Goal: Transaction & Acquisition: Purchase product/service

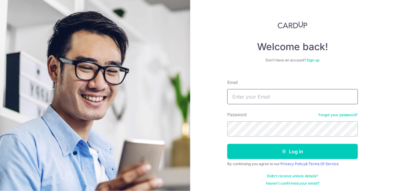
click at [293, 97] on input "Email" at bounding box center [292, 96] width 131 height 15
type input "[EMAIL_ADDRESS][DOMAIN_NAME]"
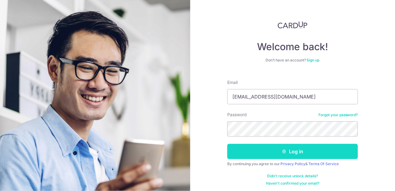
click at [301, 151] on button "Log in" at bounding box center [292, 151] width 131 height 15
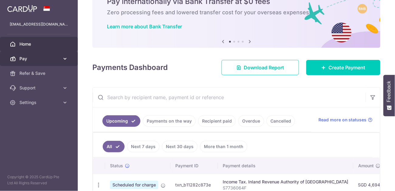
click at [65, 61] on icon at bounding box center [65, 59] width 6 height 6
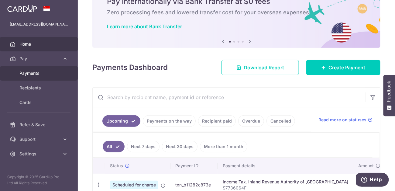
click at [46, 74] on body "akohnurman@gmail.com Home Pay Payments Recipients Cards Refer & Save Support FA…" at bounding box center [197, 95] width 395 height 191
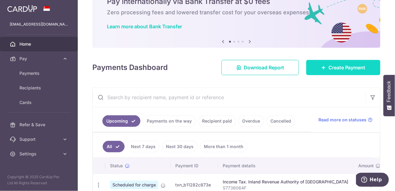
click at [358, 63] on link "Create Payment" at bounding box center [344, 67] width 74 height 15
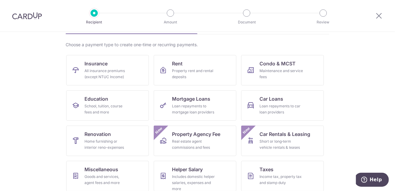
scroll to position [61, 0]
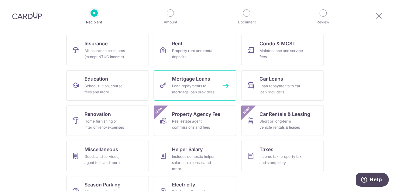
click at [211, 91] on div "Loan repayments to mortgage loan providers" at bounding box center [194, 89] width 44 height 12
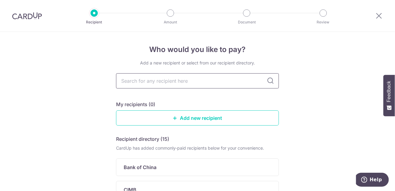
click at [214, 84] on input "text" at bounding box center [197, 80] width 163 height 15
type input "maybank"
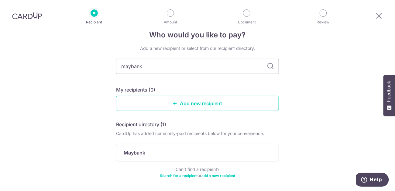
scroll to position [7, 0]
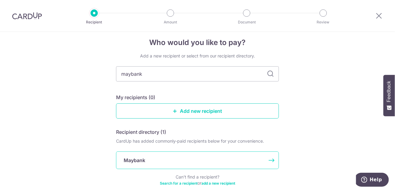
click at [193, 159] on div "Maybank" at bounding box center [194, 160] width 141 height 7
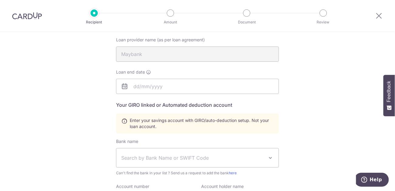
scroll to position [91, 0]
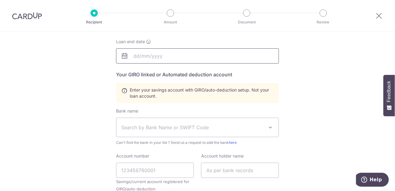
click at [155, 60] on input "text" at bounding box center [197, 55] width 163 height 15
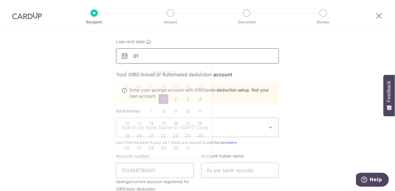
click at [148, 54] on input "01" at bounding box center [197, 55] width 163 height 15
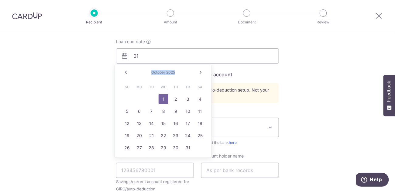
drag, startPoint x: 196, startPoint y: 69, endPoint x: 203, endPoint y: 71, distance: 7.6
click at [202, 71] on div "Prev Next October 2025" at bounding box center [163, 72] width 97 height 15
click at [203, 71] on link "Next" at bounding box center [200, 72] width 7 height 7
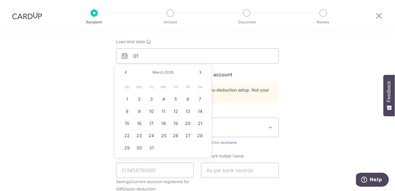
click at [203, 71] on link "Next" at bounding box center [200, 72] width 7 height 7
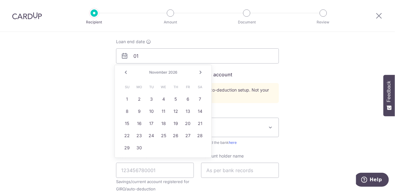
click at [203, 71] on link "Next" at bounding box center [200, 72] width 7 height 7
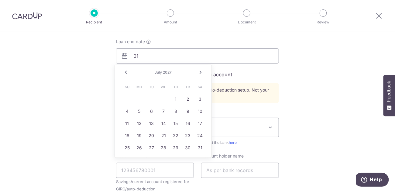
click at [203, 71] on link "Next" at bounding box center [200, 72] width 7 height 7
click at [199, 97] on link "1" at bounding box center [200, 99] width 10 height 10
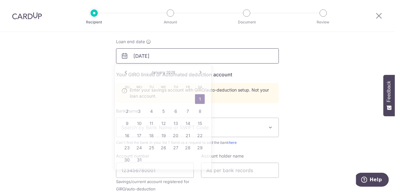
drag, startPoint x: 153, startPoint y: 56, endPoint x: 186, endPoint y: 56, distance: 33.5
click at [186, 56] on input "01/01/2028" at bounding box center [197, 55] width 163 height 15
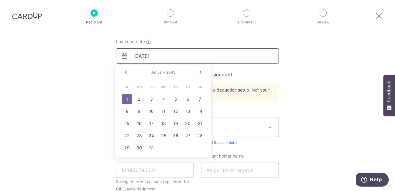
click at [143, 55] on input "01/01/2045" at bounding box center [197, 55] width 163 height 15
drag, startPoint x: 132, startPoint y: 54, endPoint x: 137, endPoint y: 55, distance: 5.3
click at [137, 55] on input "01/08/2045" at bounding box center [197, 55] width 163 height 15
type input "[DATE]"
click at [299, 46] on div "Who would you like to pay? Your recipient does not need a CardUp account to rec…" at bounding box center [197, 121] width 395 height 360
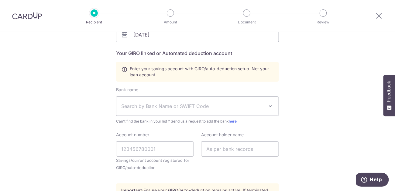
scroll to position [122, 0]
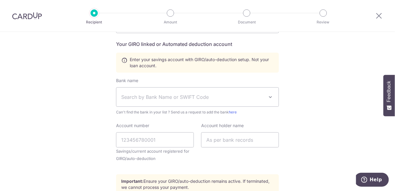
click at [230, 99] on span "Search by Bank Name or SWIFT Code" at bounding box center [192, 96] width 143 height 7
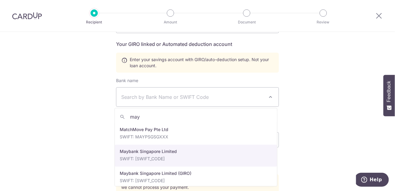
scroll to position [5, 0]
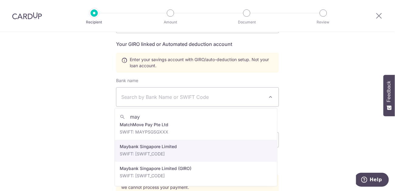
type input "may"
select select "10"
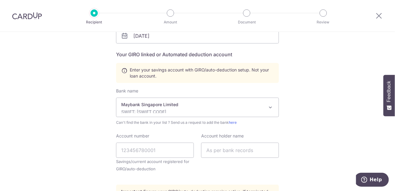
scroll to position [122, 0]
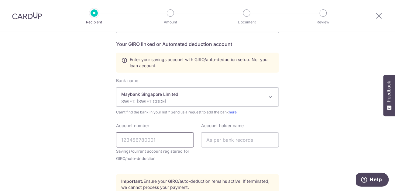
click at [173, 141] on input "Account number" at bounding box center [155, 139] width 78 height 15
type input "14016239739"
click at [251, 146] on input "text" at bounding box center [240, 139] width 78 height 15
click at [294, 147] on div "Who would you like to pay? Your recipient does not need a CardUp account to rec…" at bounding box center [197, 90] width 395 height 360
click at [256, 140] on input "text" at bounding box center [240, 139] width 78 height 15
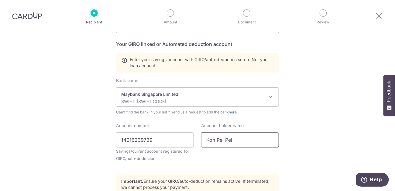
type input "Koh Pei Pei"
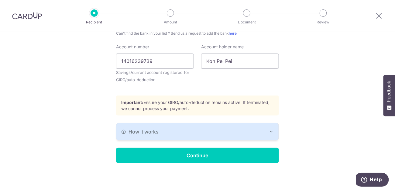
click at [252, 107] on p "Important: Ensure your GIRO/auto-deduction remains active. If terminated, we ca…" at bounding box center [197, 105] width 153 height 12
click at [247, 134] on div "How it works" at bounding box center [197, 131] width 153 height 7
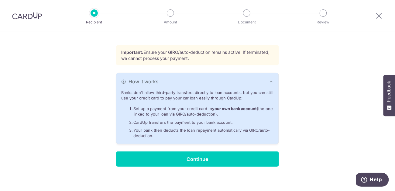
scroll to position [254, 0]
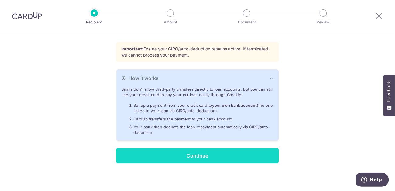
click at [224, 160] on input "Continue" at bounding box center [197, 155] width 163 height 15
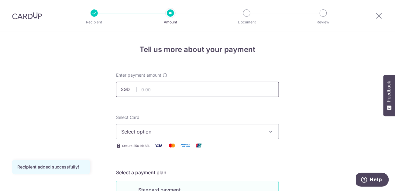
click at [192, 92] on input "text" at bounding box center [197, 89] width 163 height 15
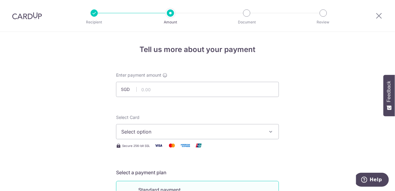
click at [238, 128] on span "Select option" at bounding box center [192, 131] width 142 height 7
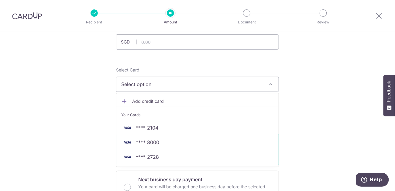
scroll to position [61, 0]
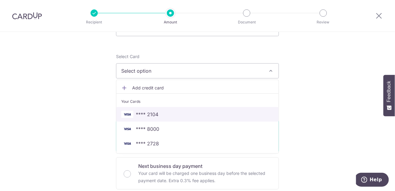
click at [177, 111] on span "**** 2104" at bounding box center [197, 114] width 153 height 7
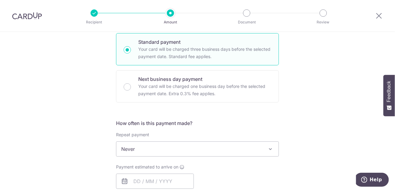
scroll to position [152, 0]
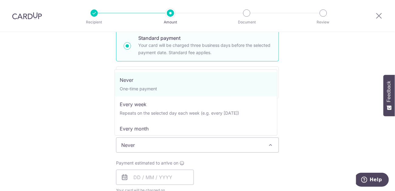
click at [241, 148] on span "Never" at bounding box center [197, 145] width 162 height 15
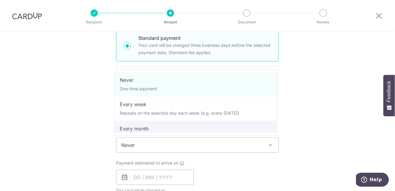
select select "3"
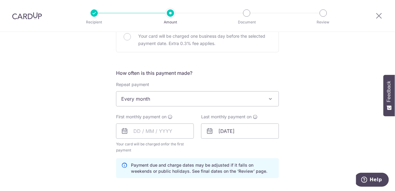
scroll to position [213, 0]
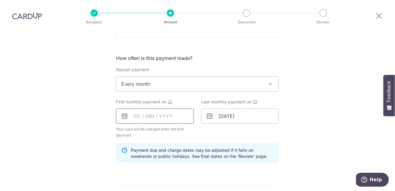
click at [132, 120] on input "text" at bounding box center [155, 116] width 78 height 15
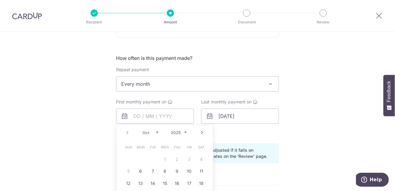
click at [164, 160] on table "Sun Mon Tue Wed Thu Fri Sat 1 2 3 4 5 6 7 8 9 10 11 12 13 14 15 16 17 18 19 20 …" at bounding box center [165, 177] width 85 height 73
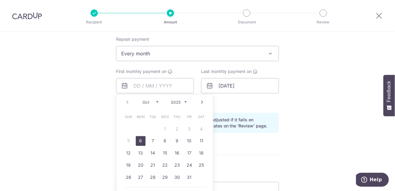
click at [139, 143] on link "6" at bounding box center [141, 141] width 10 height 10
type input "06/10/2025"
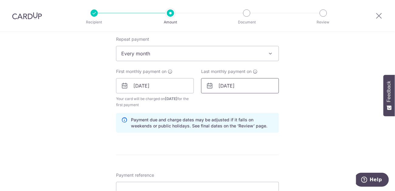
click at [239, 86] on input "08/01/2045" at bounding box center [240, 85] width 78 height 15
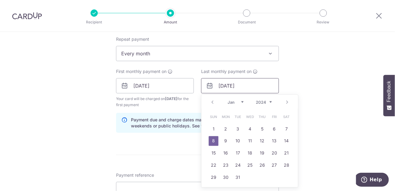
drag, startPoint x: 237, startPoint y: 86, endPoint x: 338, endPoint y: 88, distance: 100.4
click at [338, 88] on div "Tell us more about your payment Enter payment amount SGD Recipient added succes…" at bounding box center [197, 79] width 395 height 581
click at [345, 79] on div "Tell us more about your payment Enter payment amount SGD Recipient added succes…" at bounding box center [197, 79] width 395 height 581
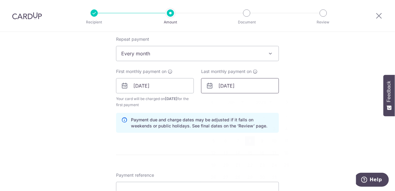
click at [215, 84] on input "08/01/2025" at bounding box center [240, 85] width 78 height 15
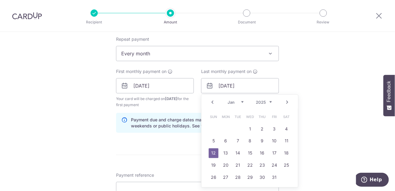
click at [212, 101] on link "Prev" at bounding box center [212, 102] width 7 height 7
click at [268, 101] on select "2024 2025 2026 2027 2028 2029 2030 2031 2032 2033 2034 2035" at bounding box center [264, 102] width 16 height 5
click at [252, 176] on link "31" at bounding box center [250, 178] width 10 height 10
type input "[DATE]"
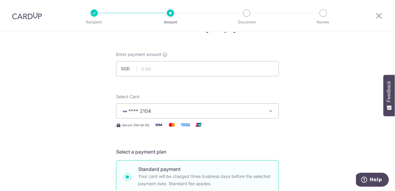
scroll to position [0, 0]
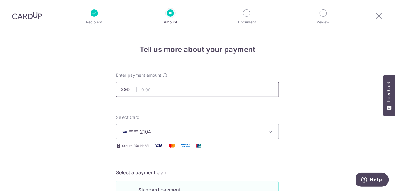
click at [213, 88] on input "text" at bounding box center [197, 89] width 163 height 15
type input "6,040.97"
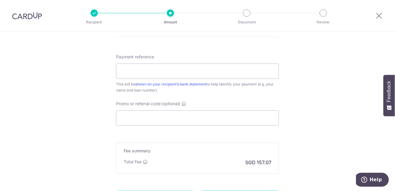
scroll to position [365, 0]
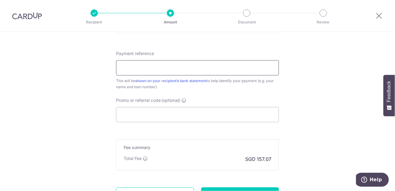
click at [203, 65] on input "Payment reference" at bounding box center [197, 67] width 163 height 15
type input "44070080865 PHL"
click at [175, 112] on input "Promo or referral code (optional)" at bounding box center [197, 114] width 163 height 15
paste input "REC185"
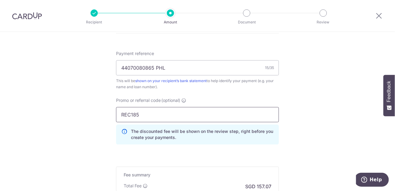
scroll to position [448, 0]
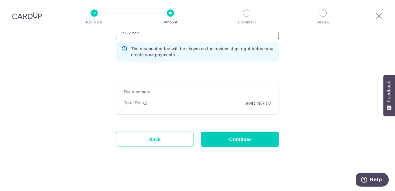
type input "REC185"
click at [262, 144] on input "Continue" at bounding box center [240, 139] width 78 height 15
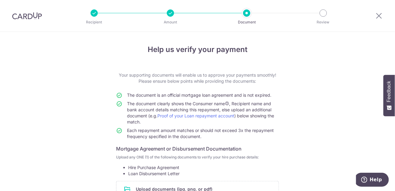
click at [95, 14] on div at bounding box center [94, 12] width 7 height 7
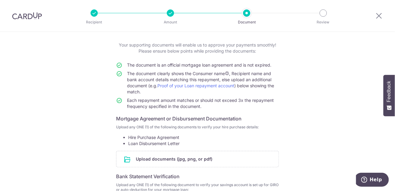
click at [369, 67] on div "Help us verify your payment Your supporting documents will enable us to approve…" at bounding box center [197, 153] width 395 height 302
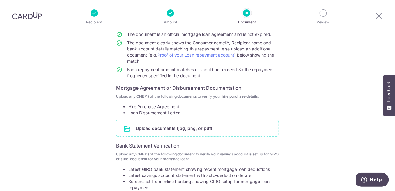
click at [211, 131] on input "file" at bounding box center [197, 128] width 162 height 16
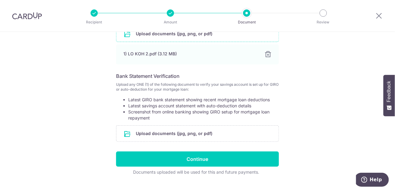
scroll to position [167, 0]
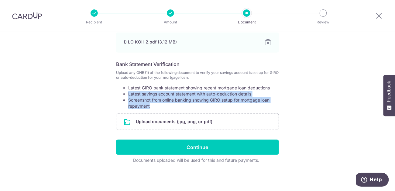
drag, startPoint x: 123, startPoint y: 94, endPoint x: 259, endPoint y: 106, distance: 136.4
click at [259, 106] on ul "Latest GIRO bank statement showing recent mortgage loan deductions Latest savin…" at bounding box center [197, 97] width 163 height 24
click at [188, 125] on input "file" at bounding box center [197, 122] width 162 height 16
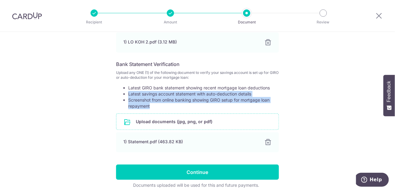
scroll to position [193, 0]
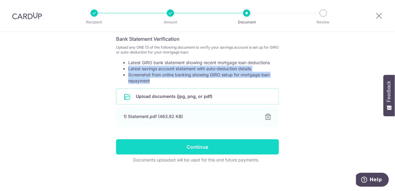
click at [259, 141] on input "Continue" at bounding box center [197, 146] width 163 height 15
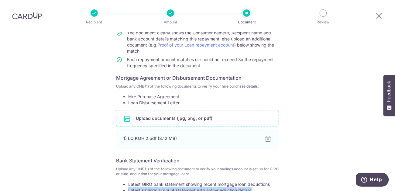
scroll to position [0, 0]
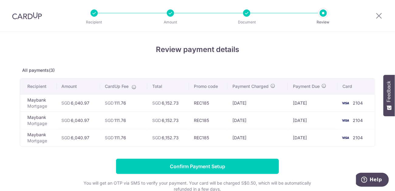
scroll to position [30, 0]
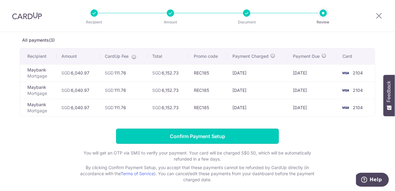
drag, startPoint x: 261, startPoint y: 135, endPoint x: 307, endPoint y: 152, distance: 48.9
click at [307, 152] on form "Confirm Payment Setup You will get an OTP via SMS to verify your payment. Your …" at bounding box center [198, 156] width 356 height 54
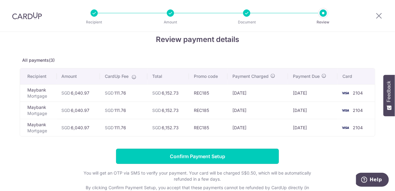
scroll to position [0, 0]
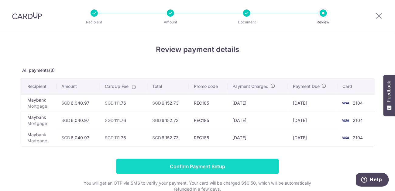
click at [228, 165] on input "Confirm Payment Setup" at bounding box center [197, 166] width 163 height 15
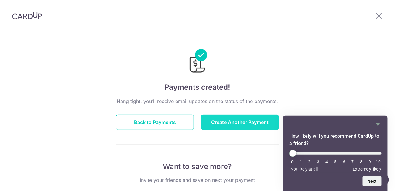
click at [248, 124] on button "Create Another Payment" at bounding box center [240, 122] width 78 height 15
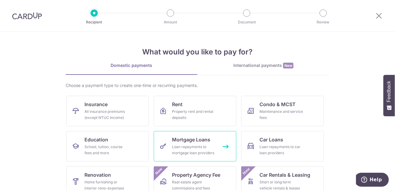
click at [202, 146] on div "Loan repayments to mortgage loan providers" at bounding box center [194, 150] width 44 height 12
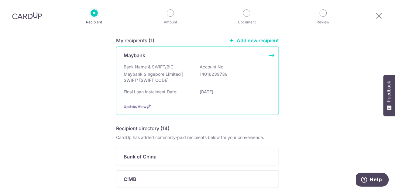
scroll to position [30, 0]
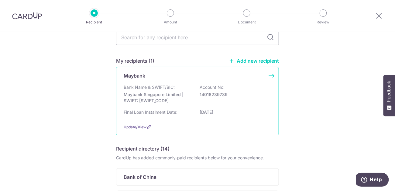
click at [259, 106] on div "Bank Name & SWIFT/BIC: Maybank Singapore Limited | SWIFT: [SWIFT_CODE] Account …" at bounding box center [198, 95] width 148 height 23
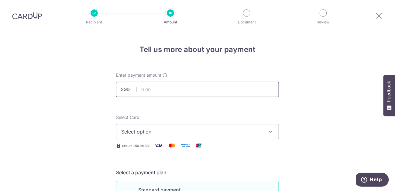
click at [255, 93] on input "text" at bounding box center [197, 89] width 163 height 15
type input "2,555.09"
click at [274, 133] on button "Select option" at bounding box center [197, 131] width 163 height 15
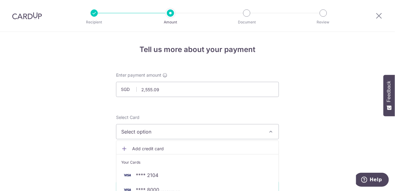
scroll to position [30, 0]
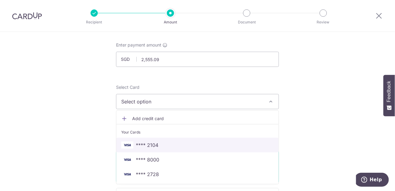
click at [195, 144] on span "**** 2104" at bounding box center [197, 144] width 153 height 7
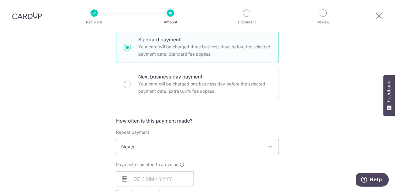
scroll to position [182, 0]
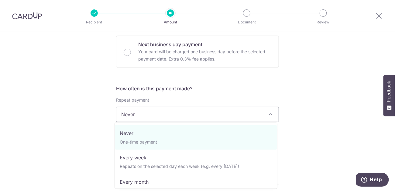
click at [223, 115] on span "Never" at bounding box center [197, 114] width 162 height 15
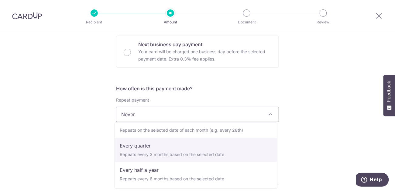
scroll to position [30, 0]
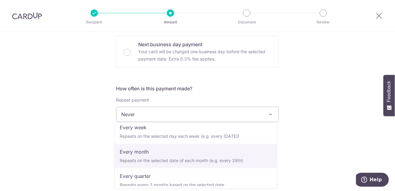
select select "3"
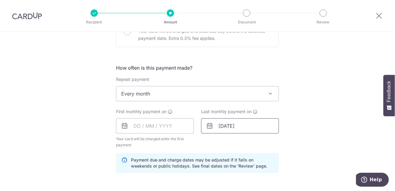
scroll to position [213, 0]
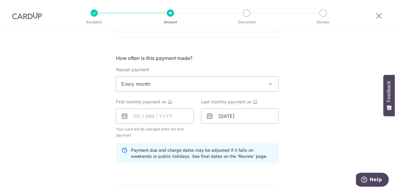
click at [170, 125] on div "First monthly payment on Your card will be charged on for the first payment * I…" at bounding box center [155, 119] width 78 height 40
click at [169, 114] on input "text" at bounding box center [155, 116] width 78 height 15
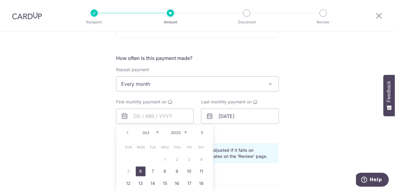
click at [142, 171] on link "6" at bounding box center [141, 172] width 10 height 10
type input "[DATE]"
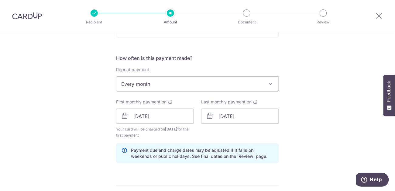
scroll to position [243, 0]
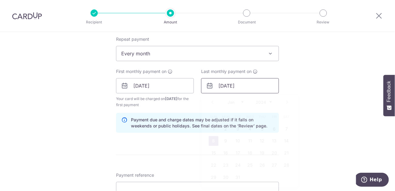
click at [262, 85] on input "08/01/2045" at bounding box center [240, 85] width 78 height 15
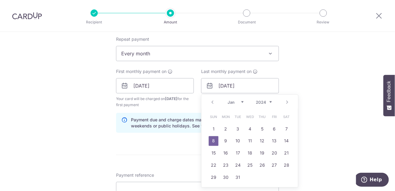
click at [262, 104] on div "Prev Next Jan Feb Mar Apr May Jun Jul Aug Sep Oct Nov Dec 2024 2025 2026 2027 2…" at bounding box center [250, 102] width 97 height 15
click at [262, 104] on select "2024 2025 2026 2027 2028 2029 2030 2031 2032 2033 2034 2035" at bounding box center [264, 102] width 16 height 5
click at [239, 103] on select "Jan Feb Mar Apr May Jun Jul Aug Sep Oct Nov Dec" at bounding box center [236, 102] width 16 height 5
click at [247, 177] on link "31" at bounding box center [250, 178] width 10 height 10
type input "31/12/2025"
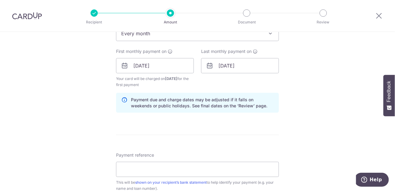
scroll to position [273, 0]
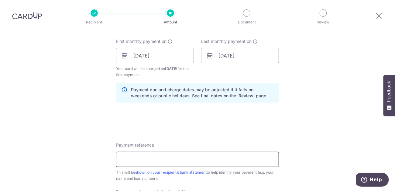
click at [206, 160] on input "Payment reference" at bounding box center [197, 159] width 163 height 15
type input "44070080871 TL"
click at [279, 114] on div "Tell us more about your payment Enter payment amount SGD 2,555.09 2555.09 Selec…" at bounding box center [197, 49] width 395 height 581
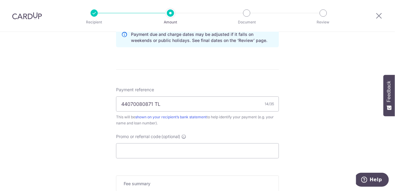
scroll to position [365, 0]
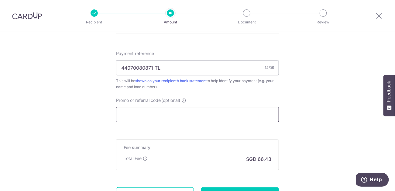
click at [250, 114] on input "Promo or referral code (optional)" at bounding box center [197, 114] width 163 height 15
click at [173, 110] on input "Promo or referral code (optional)" at bounding box center [197, 114] width 163 height 15
paste input "REC185"
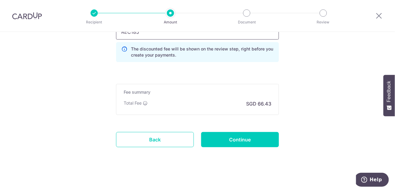
scroll to position [448, 0]
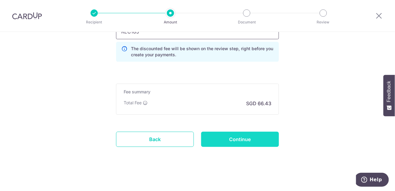
type input "REC185"
click at [274, 135] on input "Continue" at bounding box center [240, 139] width 78 height 15
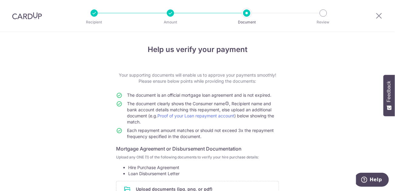
scroll to position [91, 0]
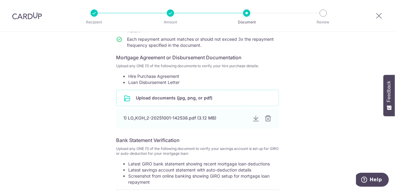
click at [214, 96] on input "file" at bounding box center [197, 98] width 162 height 16
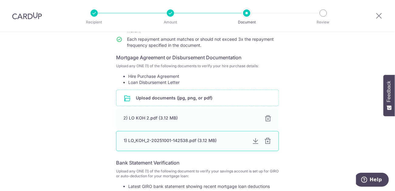
scroll to position [122, 0]
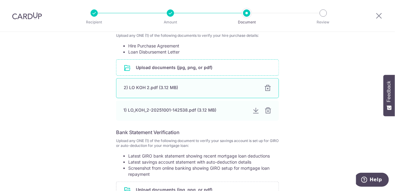
click at [264, 87] on div at bounding box center [267, 88] width 7 height 7
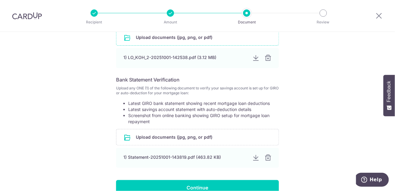
scroll to position [193, 0]
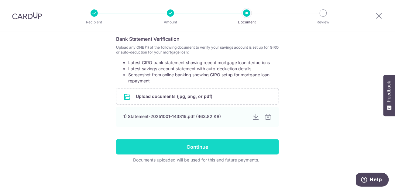
click at [181, 153] on input "Continue" at bounding box center [197, 146] width 163 height 15
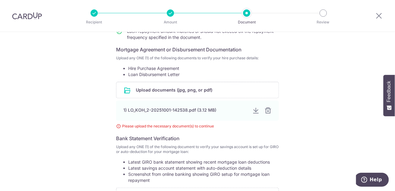
scroll to position [90, 0]
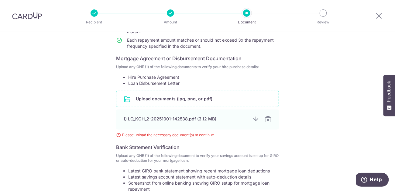
click at [238, 104] on input "file" at bounding box center [197, 99] width 162 height 16
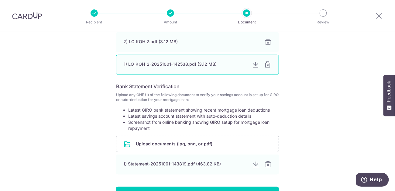
scroll to position [182, 0]
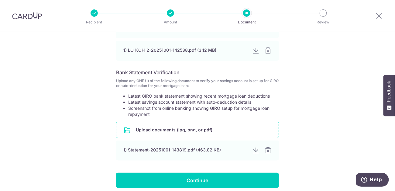
click at [229, 131] on input "file" at bounding box center [197, 130] width 162 height 16
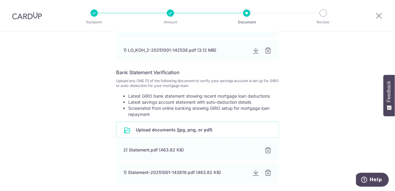
scroll to position [237, 0]
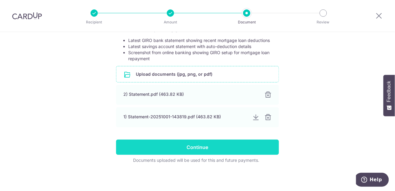
click at [248, 151] on input "Continue" at bounding box center [197, 147] width 163 height 15
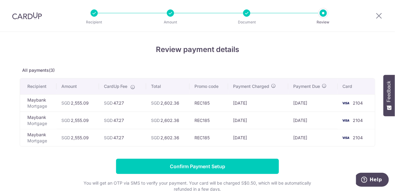
scroll to position [30, 0]
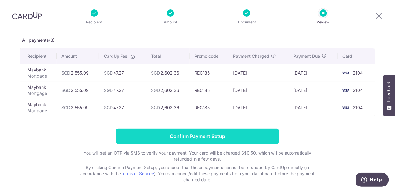
click at [241, 137] on input "Confirm Payment Setup" at bounding box center [197, 136] width 163 height 15
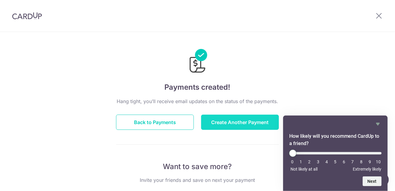
click at [211, 124] on button "Create Another Payment" at bounding box center [240, 122] width 78 height 15
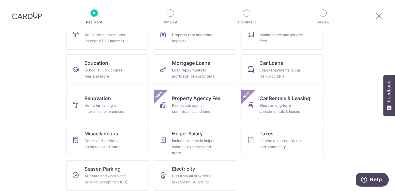
scroll to position [81, 0]
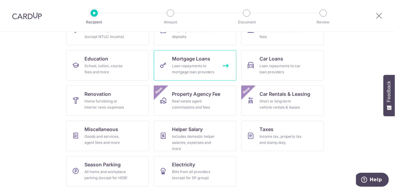
click at [201, 53] on link "Mortgage Loans Loan repayments to mortgage loan providers" at bounding box center [195, 65] width 83 height 30
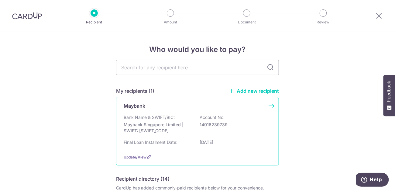
click at [209, 120] on p "Account No:" at bounding box center [212, 117] width 25 height 6
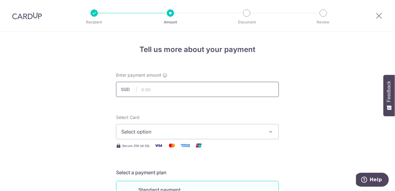
click at [214, 92] on input "text" at bounding box center [197, 89] width 163 height 15
type input "8,483.89"
click at [233, 131] on span "Select option" at bounding box center [192, 131] width 142 height 7
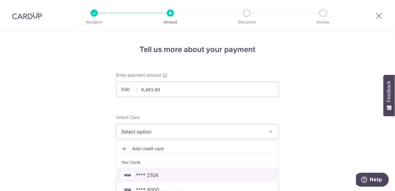
click at [212, 169] on link "**** 2104" at bounding box center [197, 175] width 162 height 15
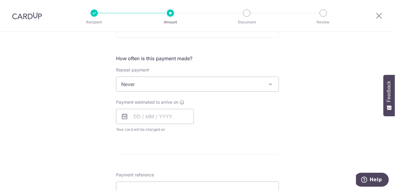
scroll to position [213, 0]
click at [179, 78] on span "Never" at bounding box center [197, 84] width 162 height 15
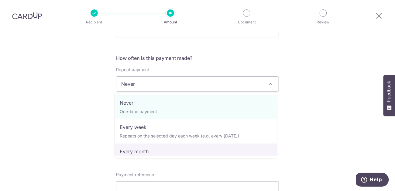
select select "3"
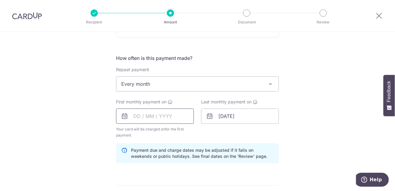
click at [159, 112] on input "text" at bounding box center [155, 116] width 78 height 15
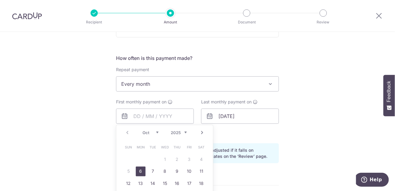
drag, startPoint x: 139, startPoint y: 172, endPoint x: 282, endPoint y: 98, distance: 161.1
click at [139, 172] on link "6" at bounding box center [141, 172] width 10 height 10
type input "[DATE]"
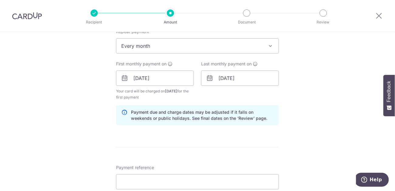
scroll to position [273, 0]
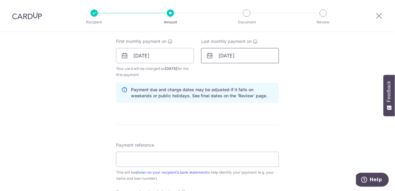
click at [245, 55] on input "08/01/2045" at bounding box center [240, 55] width 78 height 15
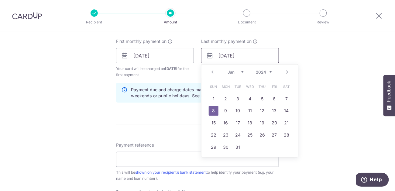
drag, startPoint x: 245, startPoint y: 55, endPoint x: 220, endPoint y: 57, distance: 25.6
click at [219, 57] on input "08/01/2045" at bounding box center [240, 55] width 78 height 15
click at [262, 70] on select "2024 2025 2026 2027 2028 2029 2030 2031 2032 2033 2034 2035" at bounding box center [264, 72] width 16 height 5
click at [232, 71] on select "Jan Feb Mar Apr May Jun Jul Aug Sep Oct Nov Dec" at bounding box center [236, 72] width 16 height 5
click at [247, 147] on link "31" at bounding box center [250, 148] width 10 height 10
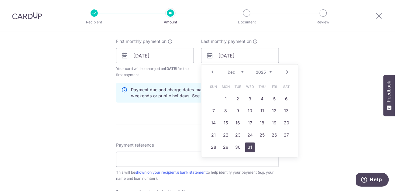
type input "31/12/2025"
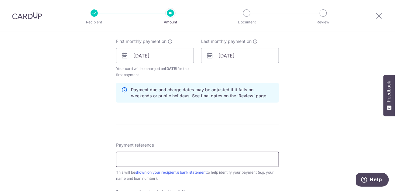
click at [238, 155] on input "Payment reference" at bounding box center [197, 159] width 163 height 15
paste input "REC185"
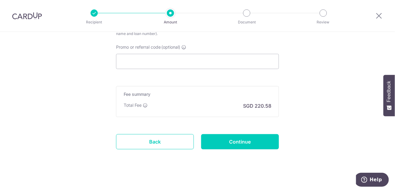
scroll to position [421, 0]
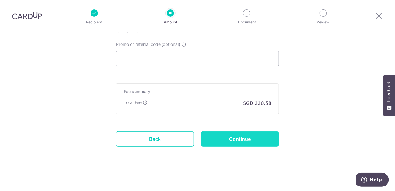
type input "REC185"
click at [268, 139] on input "Continue" at bounding box center [240, 138] width 78 height 15
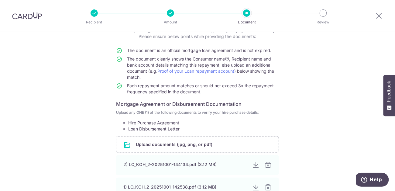
scroll to position [122, 0]
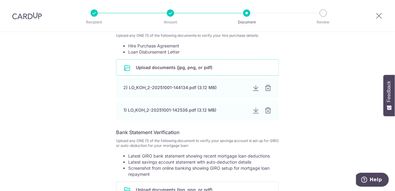
click at [224, 70] on input "file" at bounding box center [197, 68] width 162 height 16
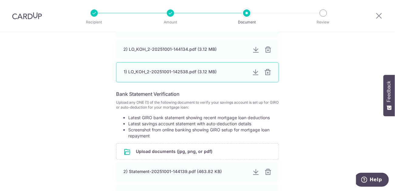
scroll to position [243, 0]
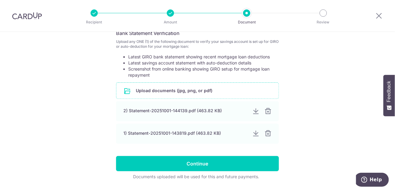
click at [234, 98] on input "file" at bounding box center [197, 91] width 162 height 16
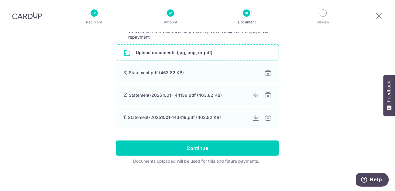
scroll to position [282, 0]
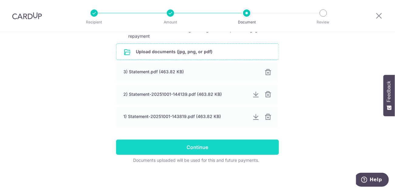
click at [266, 143] on input "Continue" at bounding box center [197, 147] width 163 height 15
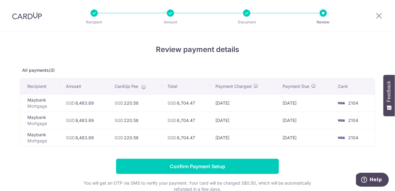
scroll to position [57, 0]
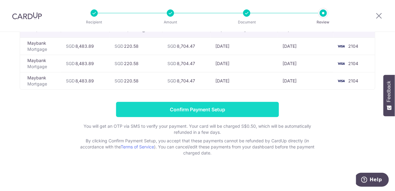
click at [240, 113] on input "Confirm Payment Setup" at bounding box center [197, 109] width 163 height 15
